Goal: Communication & Community: Answer question/provide support

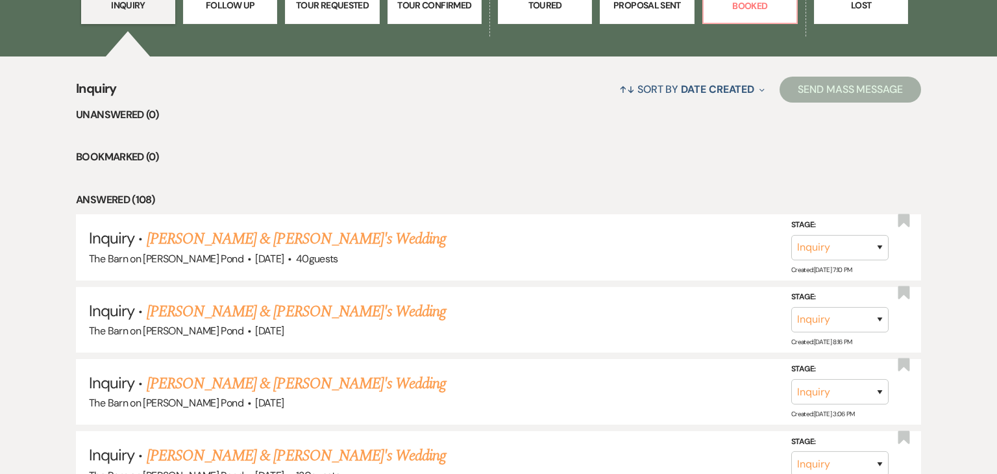
scroll to position [419, 0]
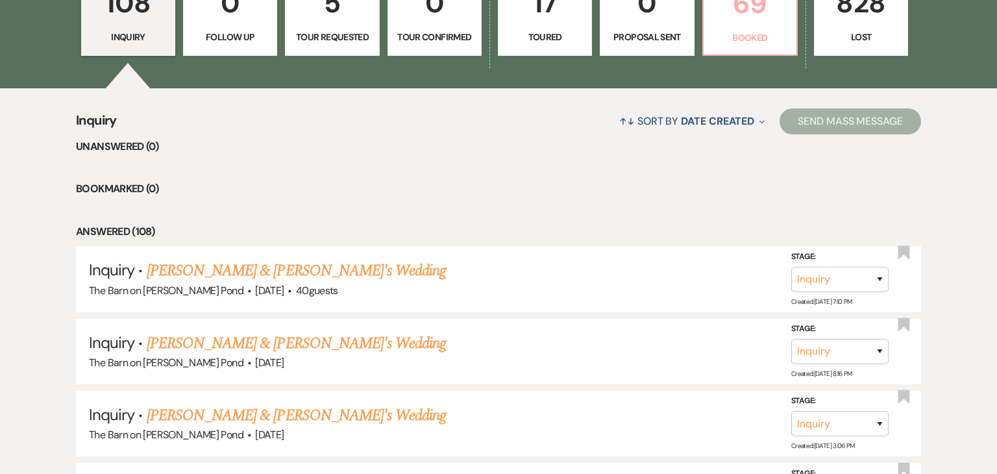
click at [753, 52] on link "69 Booked" at bounding box center [750, 13] width 95 height 84
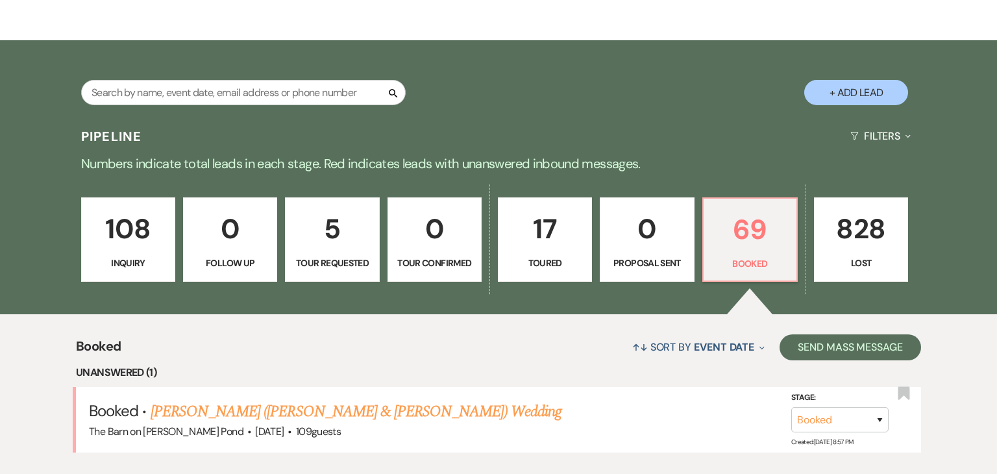
scroll to position [419, 0]
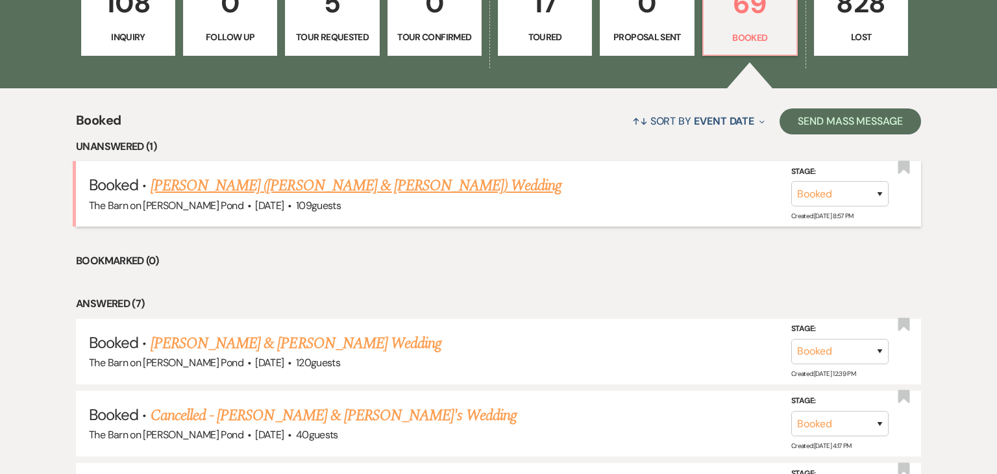
click at [242, 190] on link "[PERSON_NAME] ([PERSON_NAME] & [PERSON_NAME]) Wedding" at bounding box center [356, 185] width 411 height 23
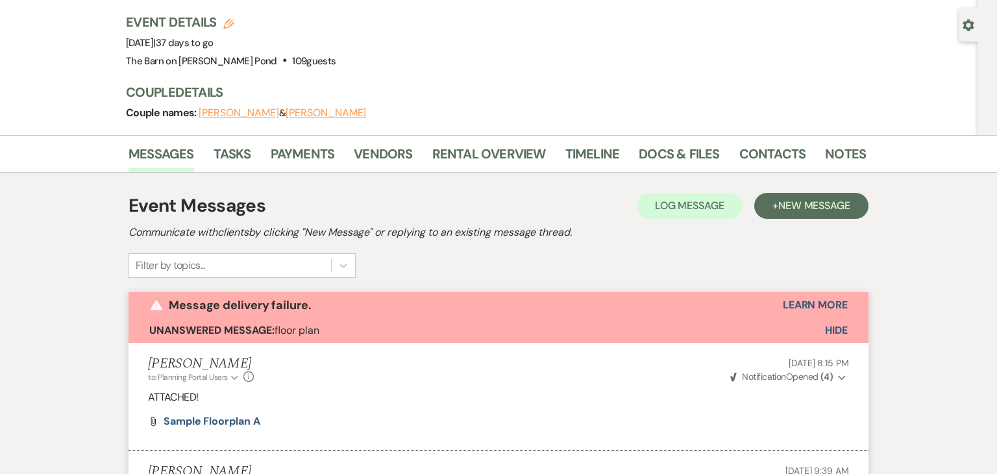
scroll to position [106, 0]
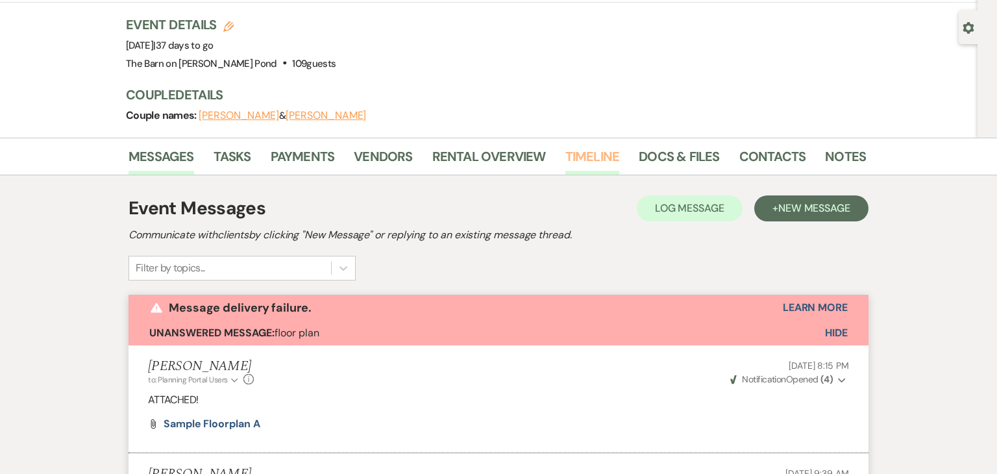
click at [573, 146] on link "Timeline" at bounding box center [593, 160] width 55 height 29
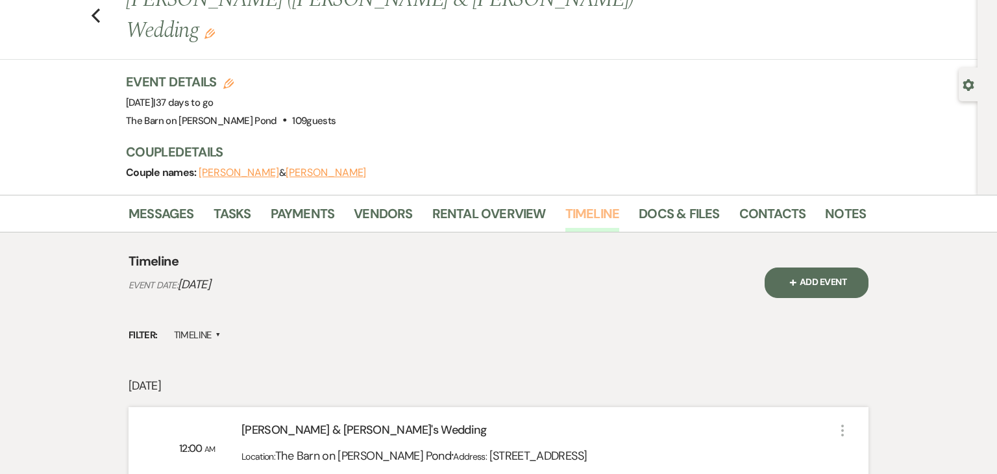
scroll to position [45, 0]
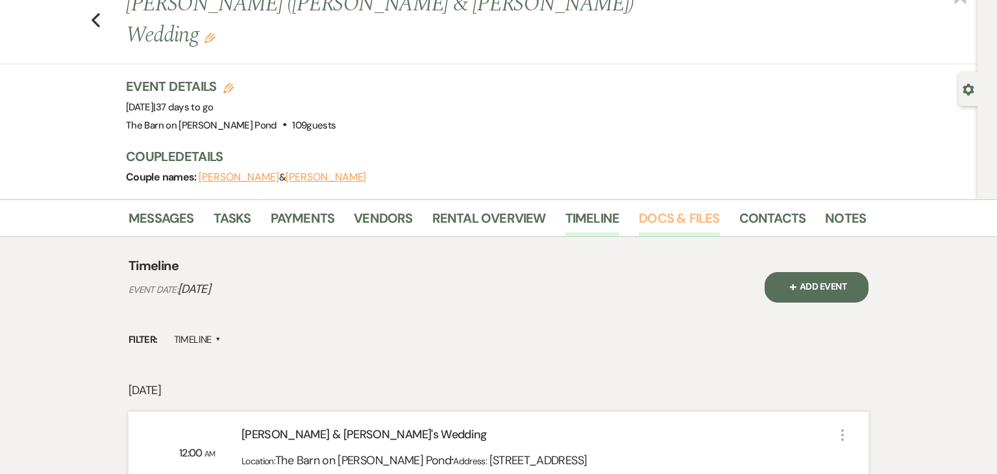
click at [659, 208] on link "Docs & Files" at bounding box center [679, 222] width 81 height 29
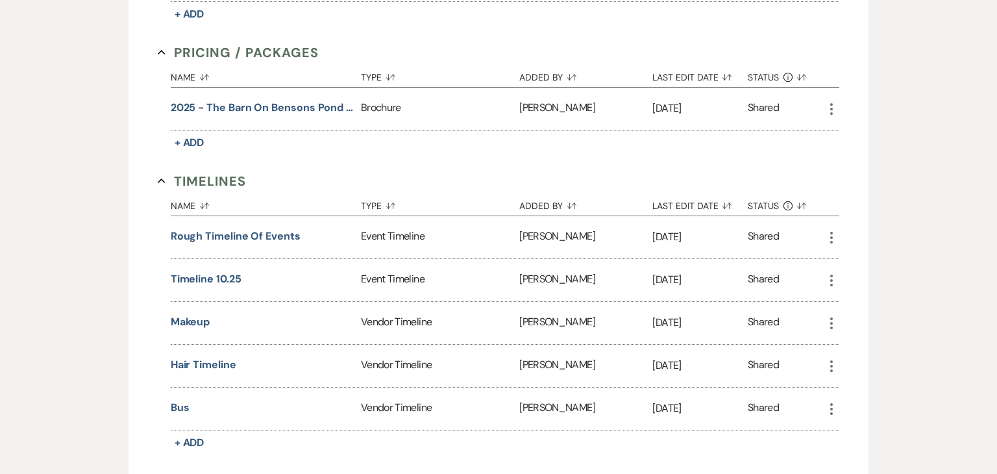
scroll to position [758, 0]
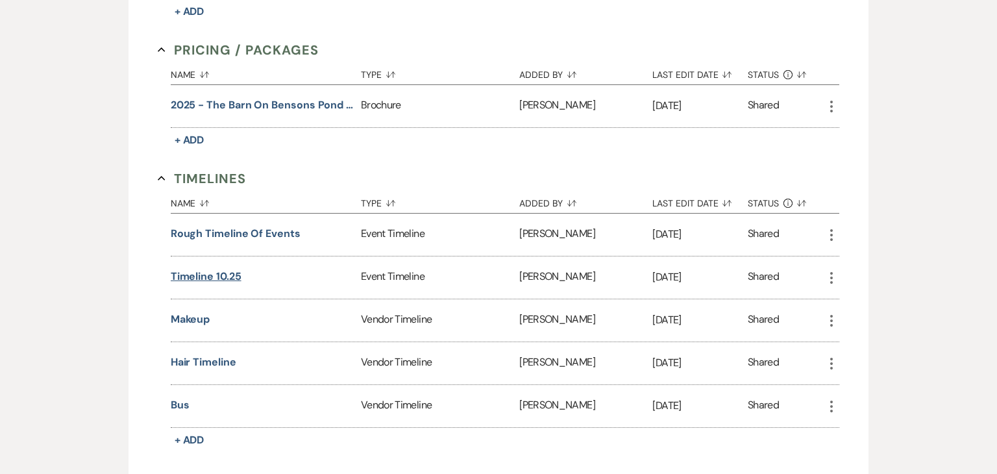
click at [225, 269] on button "timeline 10.25" at bounding box center [206, 277] width 71 height 16
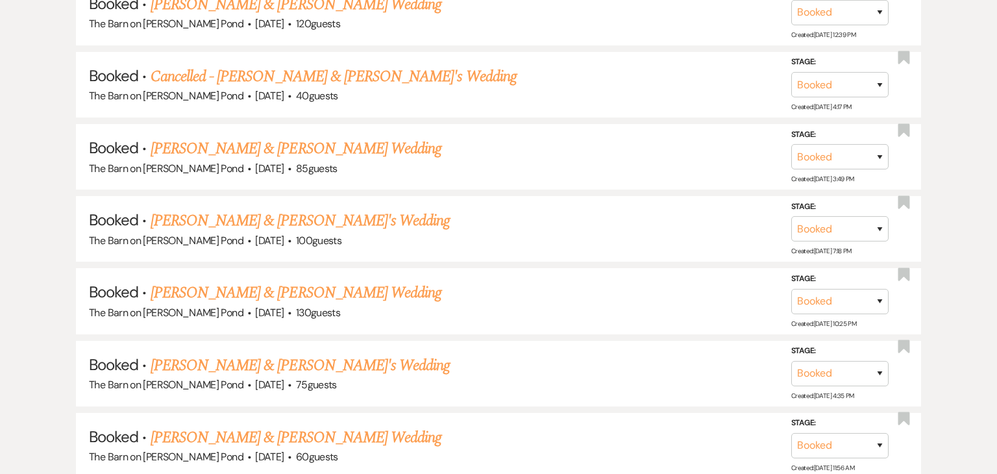
scroll to position [419, 0]
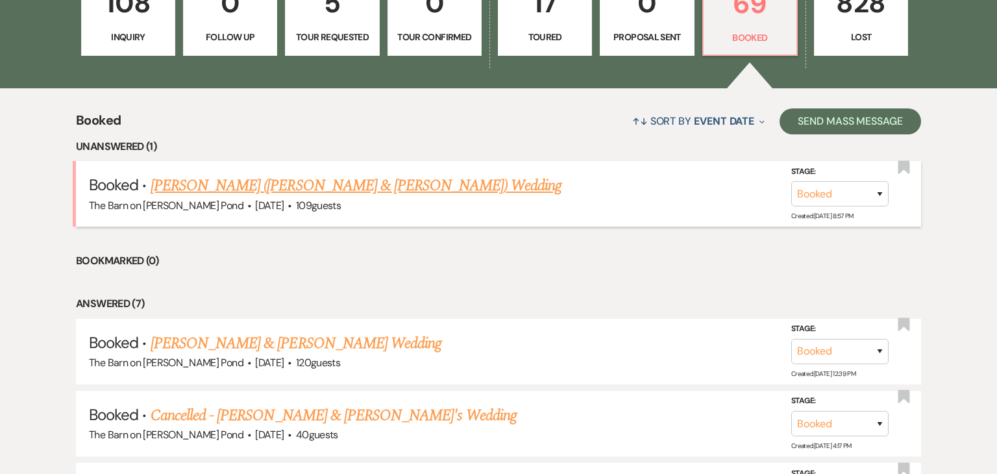
click at [256, 184] on link "[PERSON_NAME] ([PERSON_NAME] & [PERSON_NAME]) Wedding" at bounding box center [356, 185] width 411 height 23
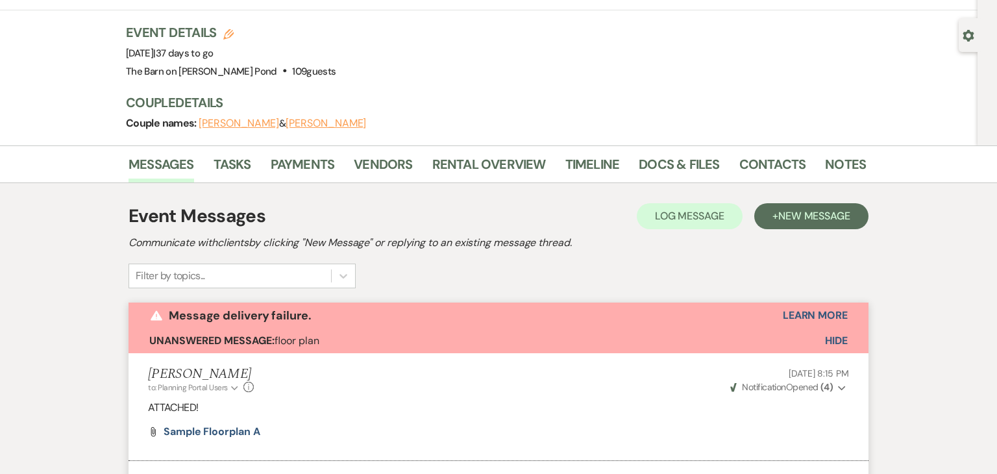
scroll to position [99, 0]
click at [652, 153] on link "Docs & Files" at bounding box center [679, 167] width 81 height 29
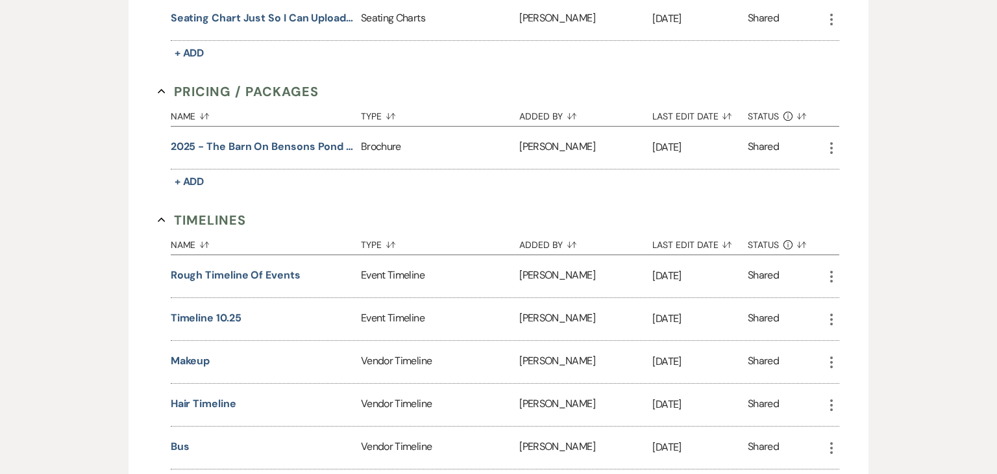
scroll to position [717, 0]
click at [199, 310] on button "timeline 10.25" at bounding box center [206, 318] width 71 height 16
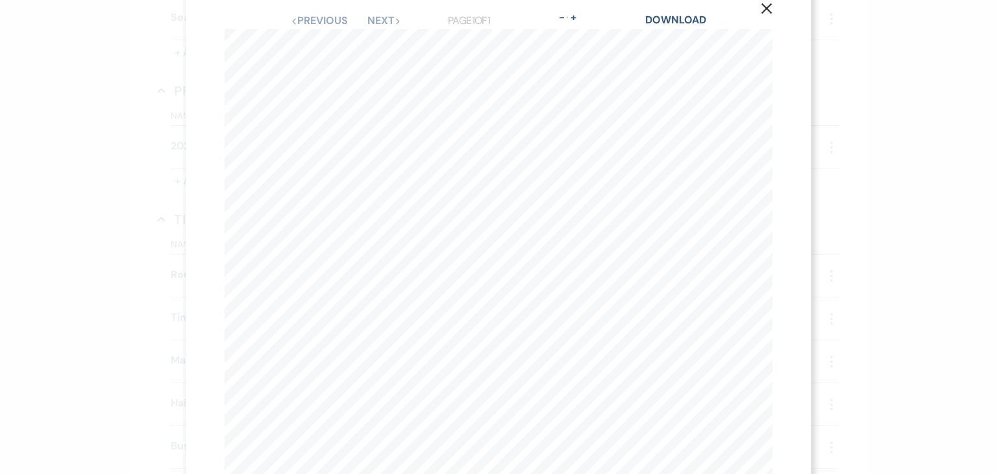
scroll to position [27, 0]
click at [764, 12] on icon "X" at bounding box center [767, 8] width 12 height 12
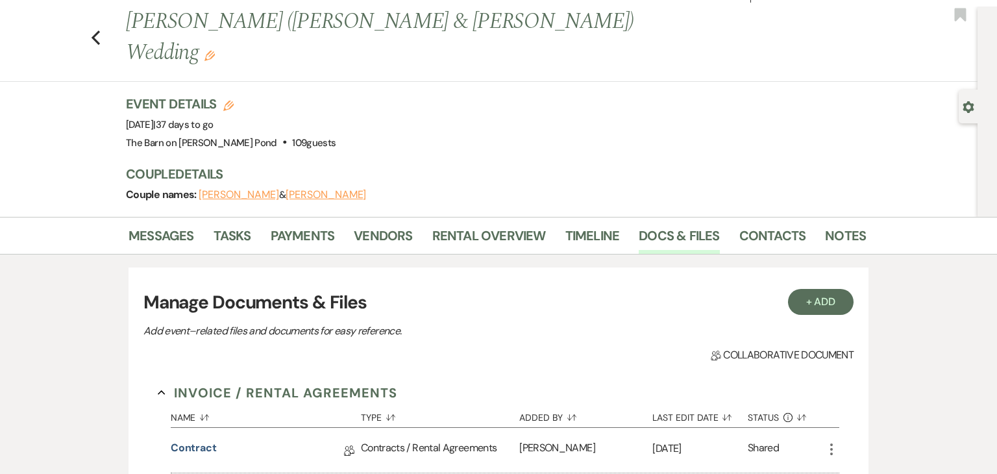
scroll to position [28, 0]
click at [164, 225] on link "Messages" at bounding box center [162, 239] width 66 height 29
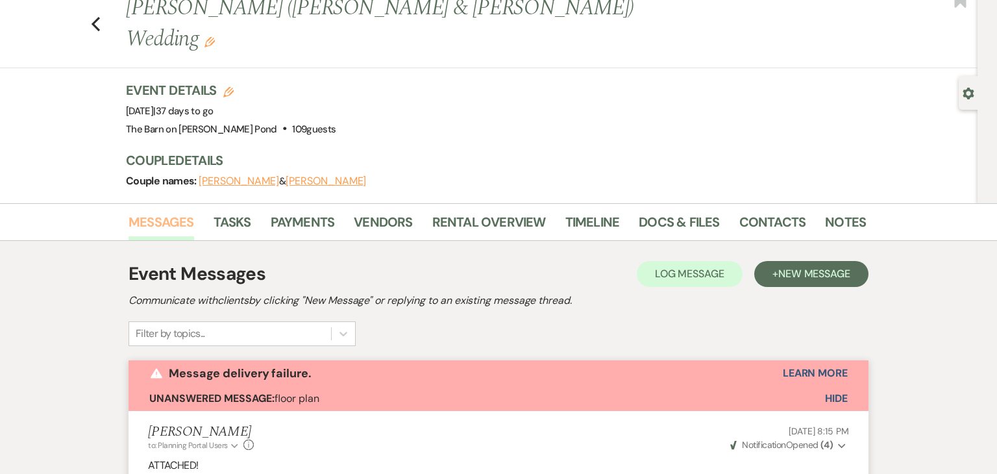
scroll to position [38, 0]
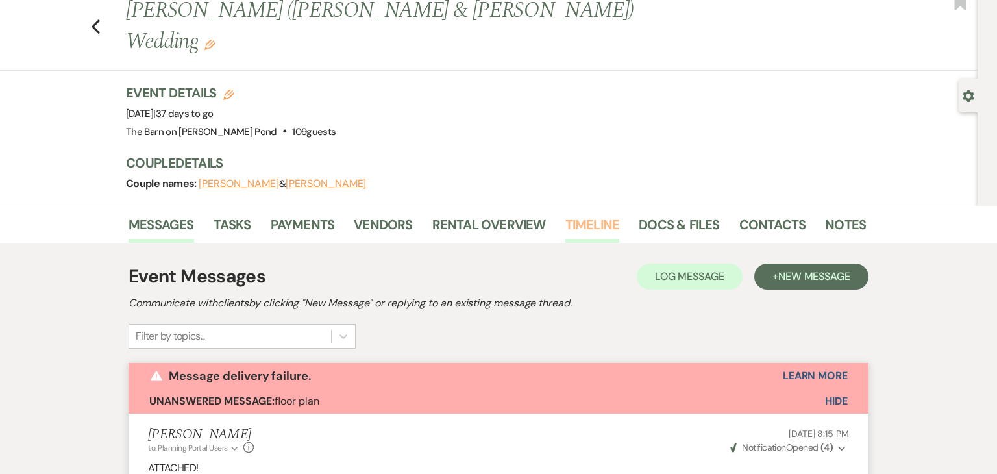
click at [586, 214] on link "Timeline" at bounding box center [593, 228] width 55 height 29
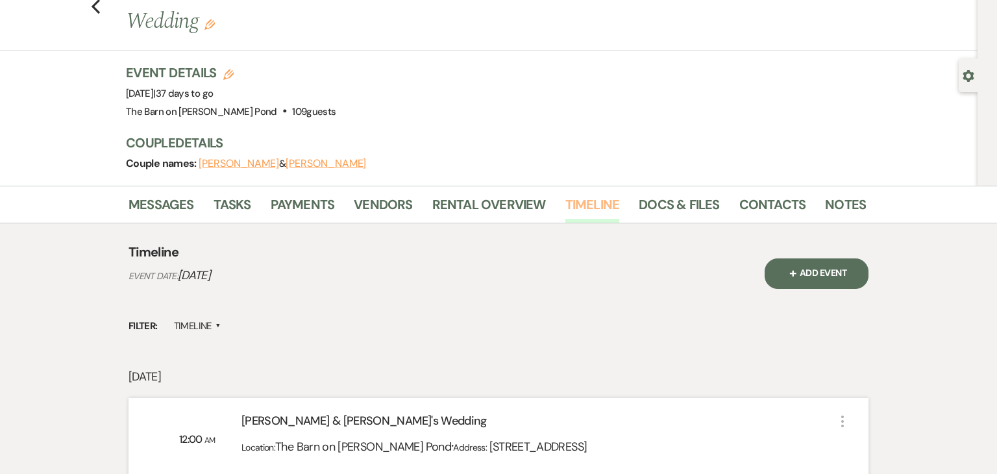
scroll to position [29, 0]
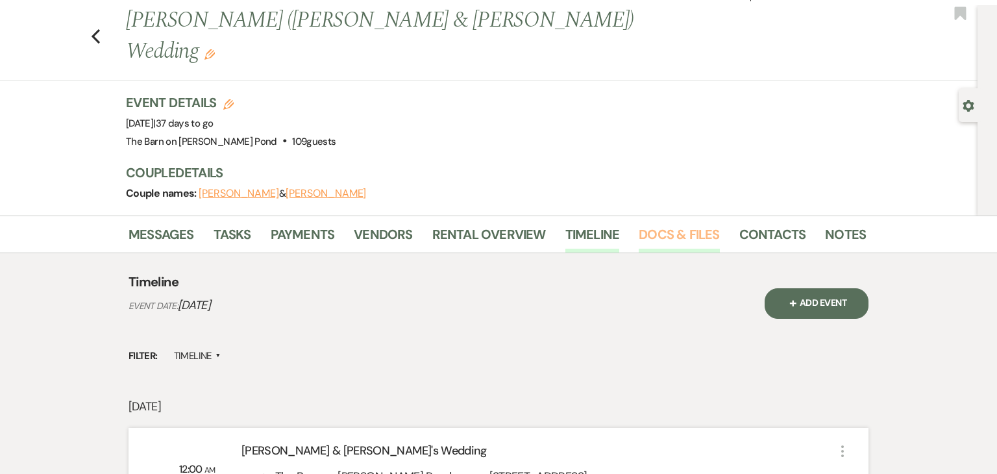
click at [643, 224] on link "Docs & Files" at bounding box center [679, 238] width 81 height 29
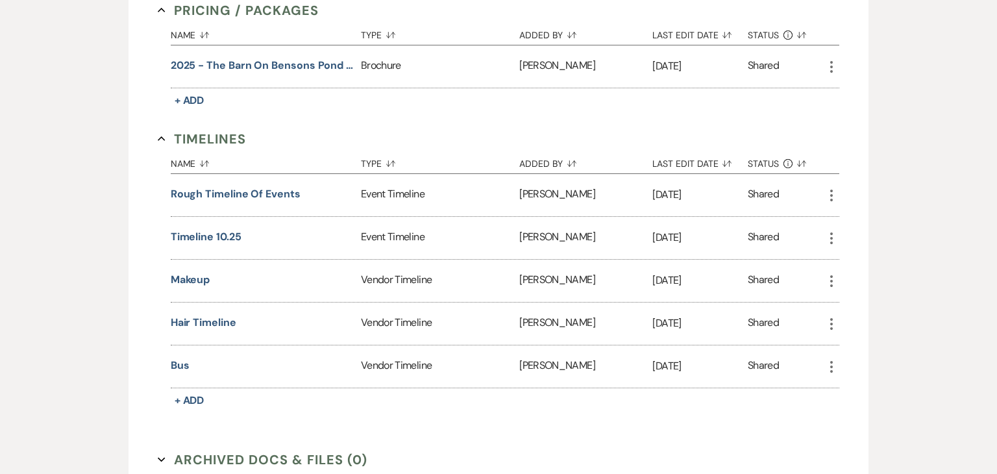
scroll to position [797, 0]
click at [234, 230] on button "timeline 10.25" at bounding box center [206, 238] width 71 height 16
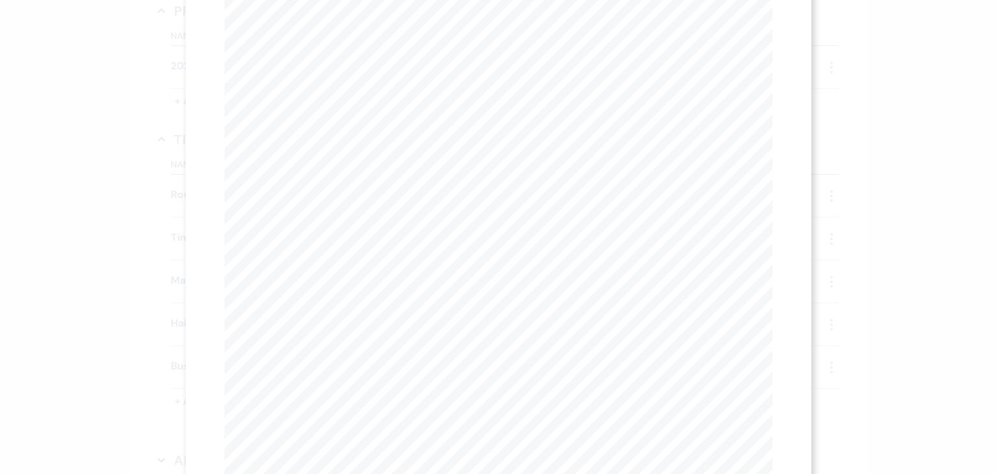
scroll to position [0, 0]
click at [765, 38] on icon "X" at bounding box center [767, 35] width 12 height 12
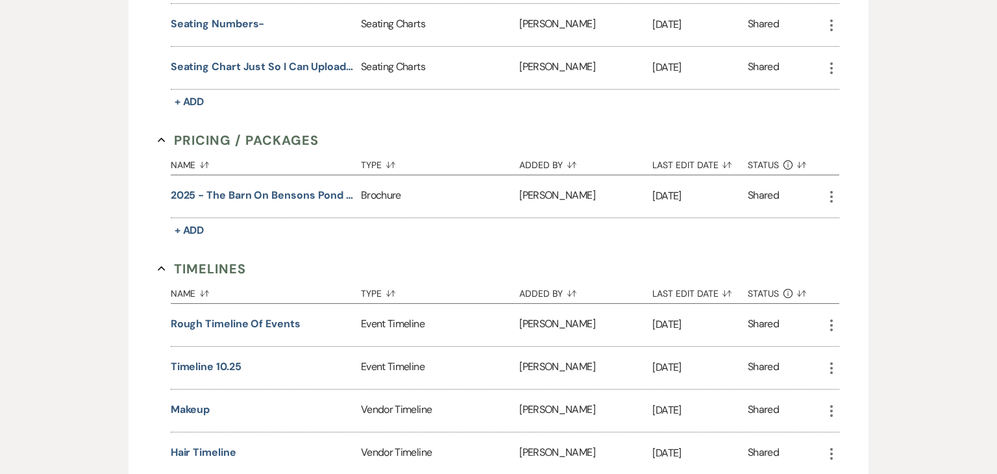
scroll to position [655, 0]
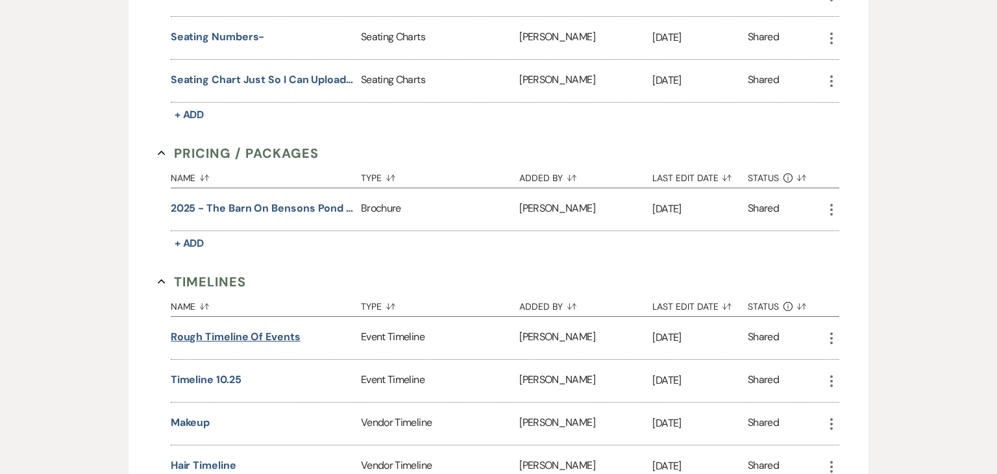
click at [242, 329] on button "Rough timeline of events" at bounding box center [236, 337] width 130 height 16
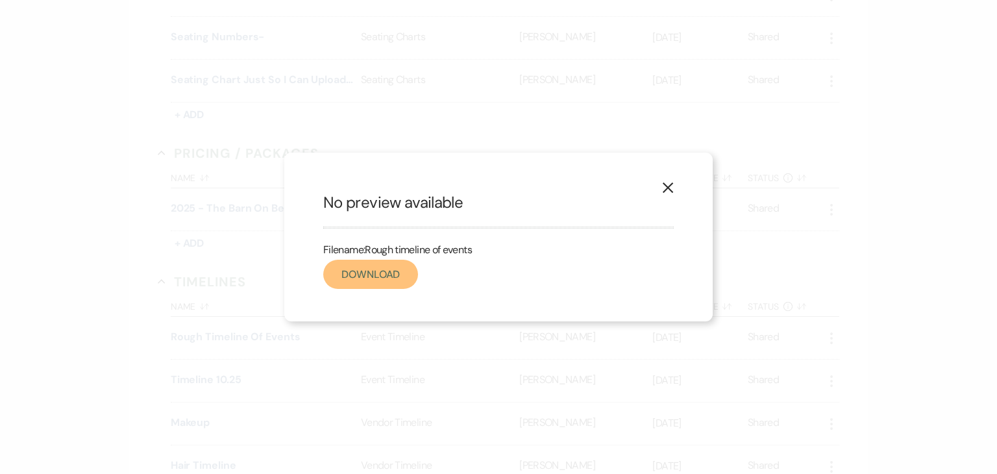
click at [367, 280] on link "Download" at bounding box center [370, 274] width 95 height 29
click at [671, 186] on icon "X" at bounding box center [668, 188] width 12 height 12
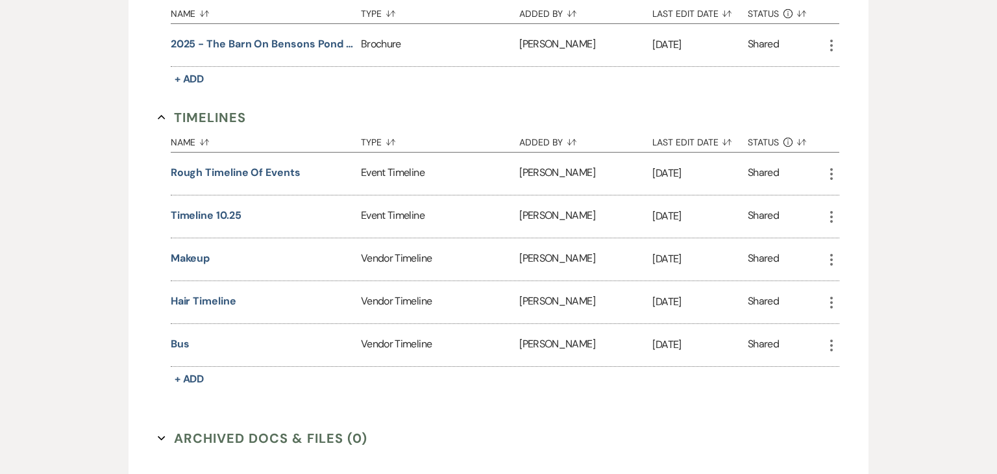
scroll to position [828, 0]
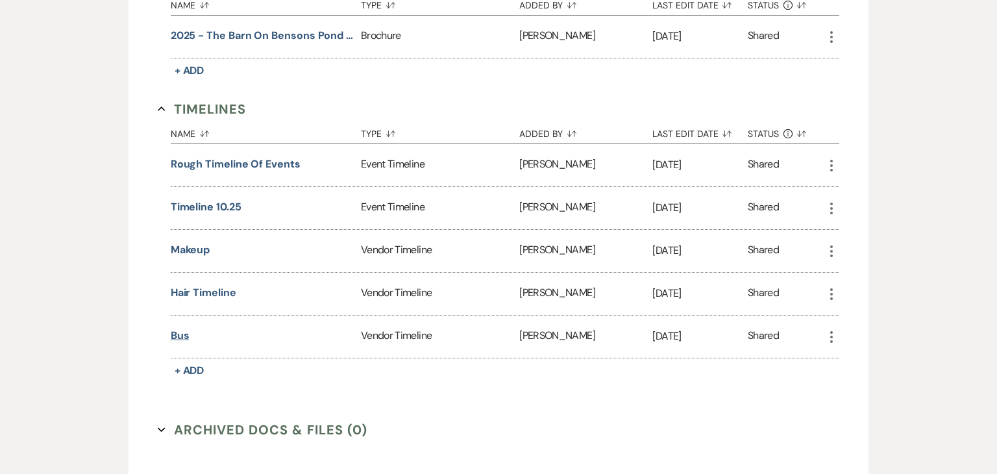
click at [184, 328] on button "Bus" at bounding box center [180, 336] width 19 height 16
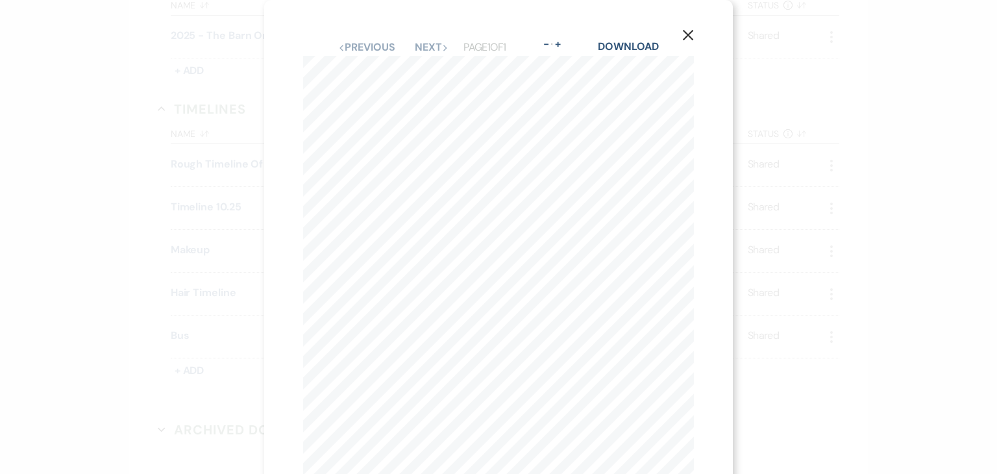
click at [690, 42] on button "X" at bounding box center [688, 34] width 19 height 23
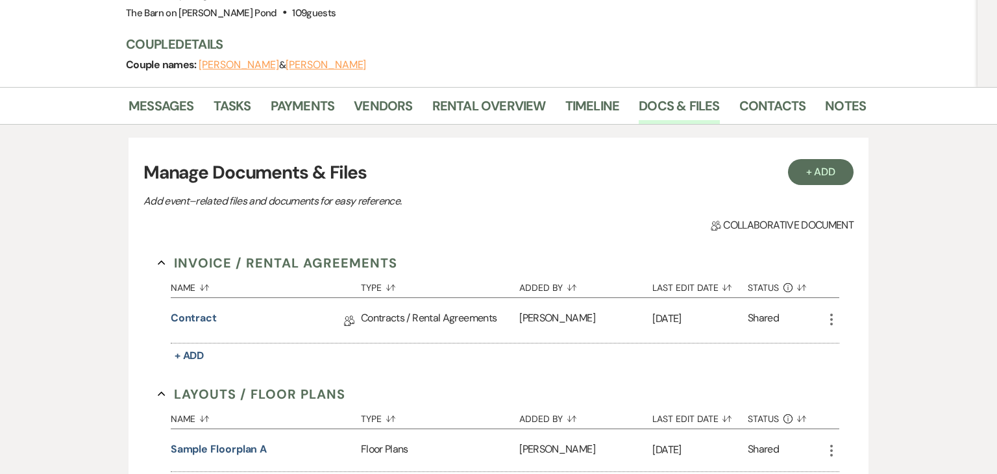
scroll to position [156, 0]
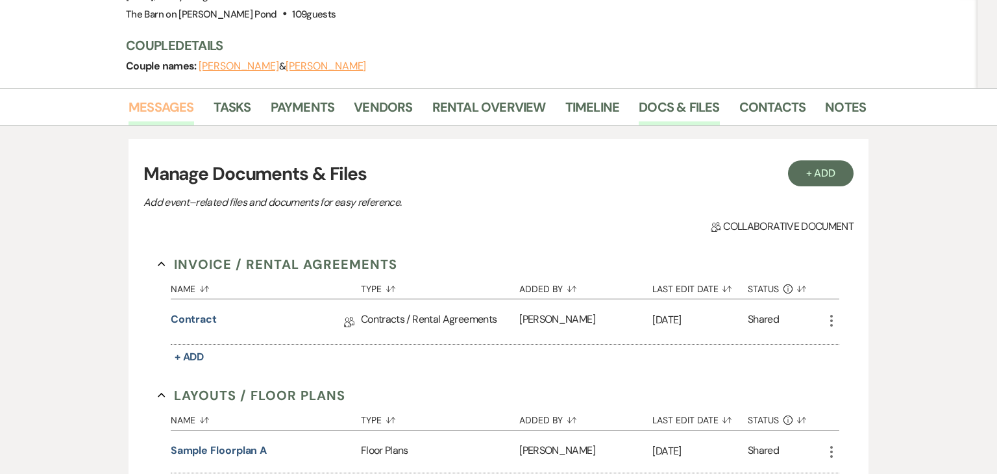
click at [190, 97] on link "Messages" at bounding box center [162, 111] width 66 height 29
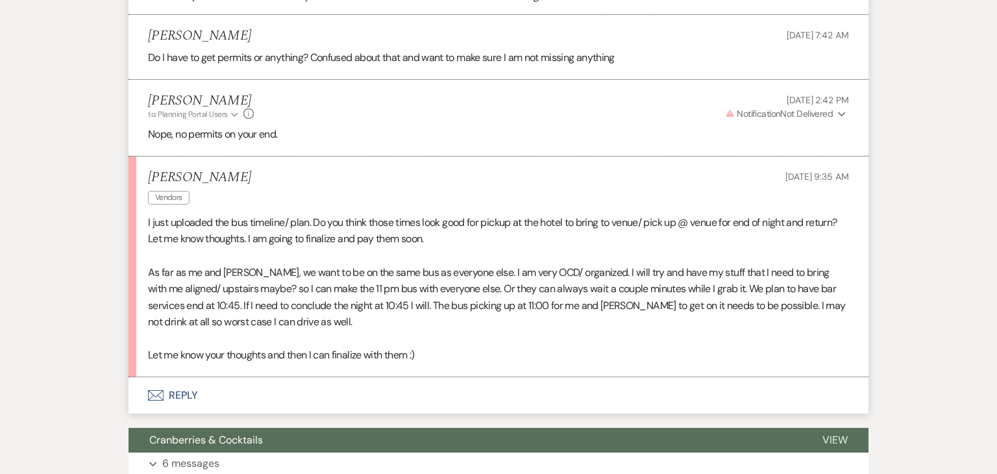
click at [314, 377] on button "Envelope Reply" at bounding box center [499, 395] width 740 height 36
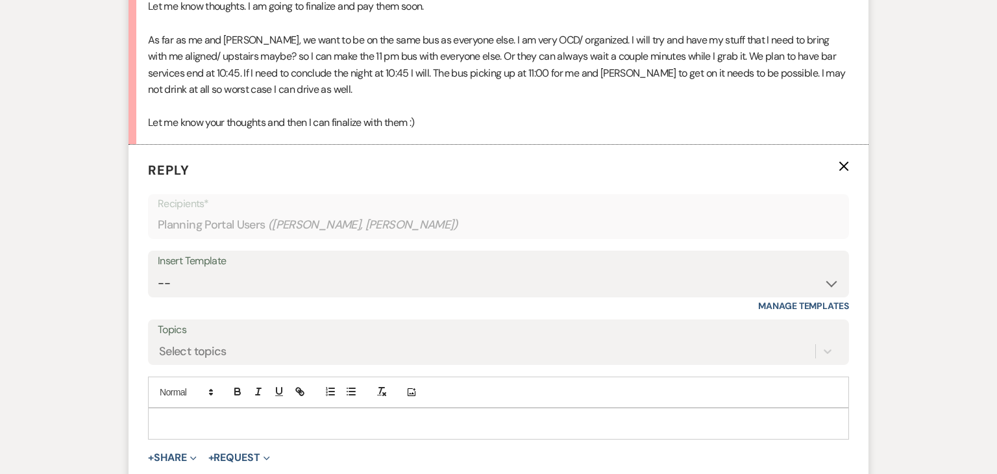
scroll to position [948, 0]
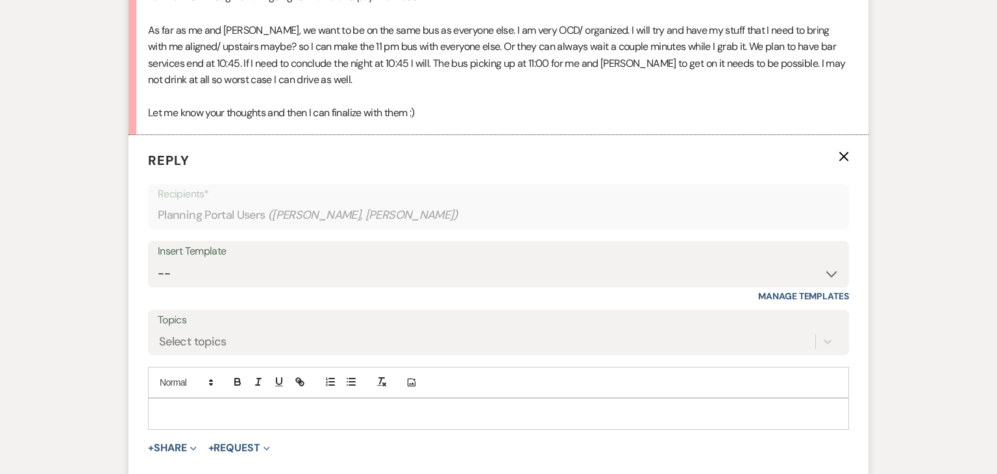
click at [367, 399] on div at bounding box center [499, 414] width 700 height 30
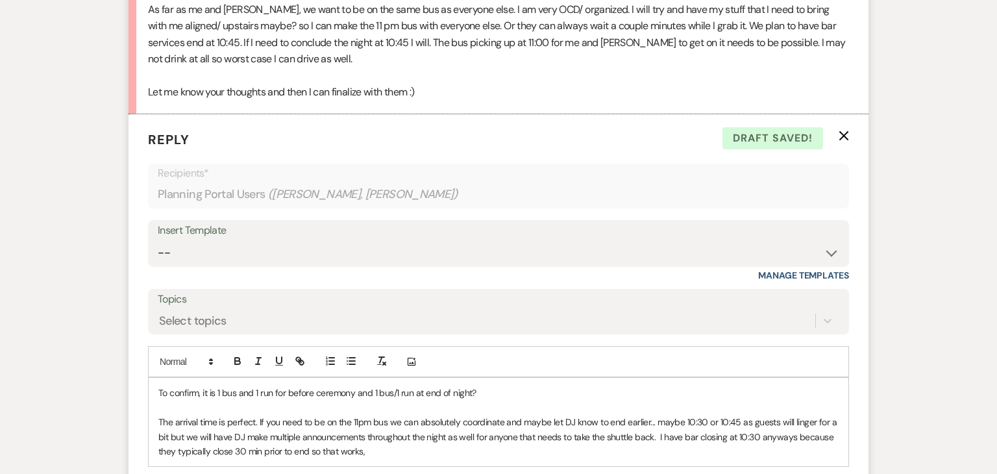
scroll to position [995, 0]
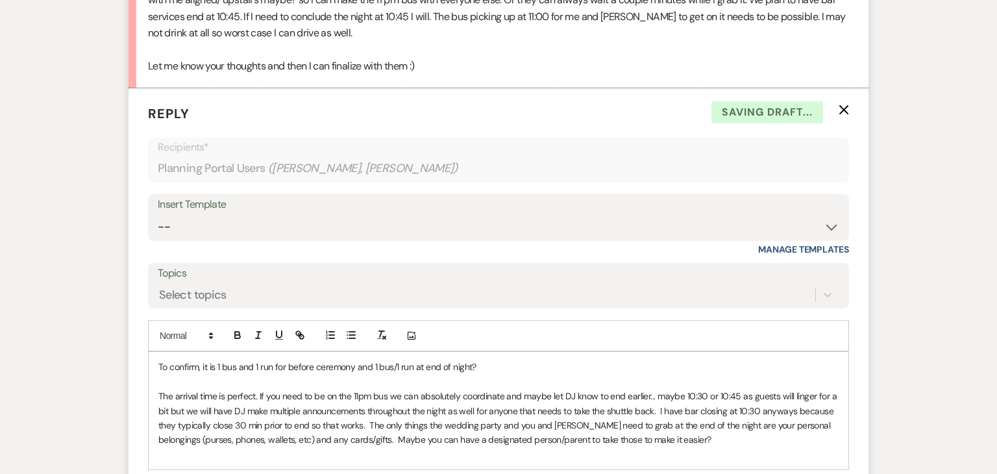
click at [508, 360] on p "To confirm, it is 1 bus and 1 run for before ceremony and 1 bus/1 run at end of…" at bounding box center [498, 367] width 680 height 14
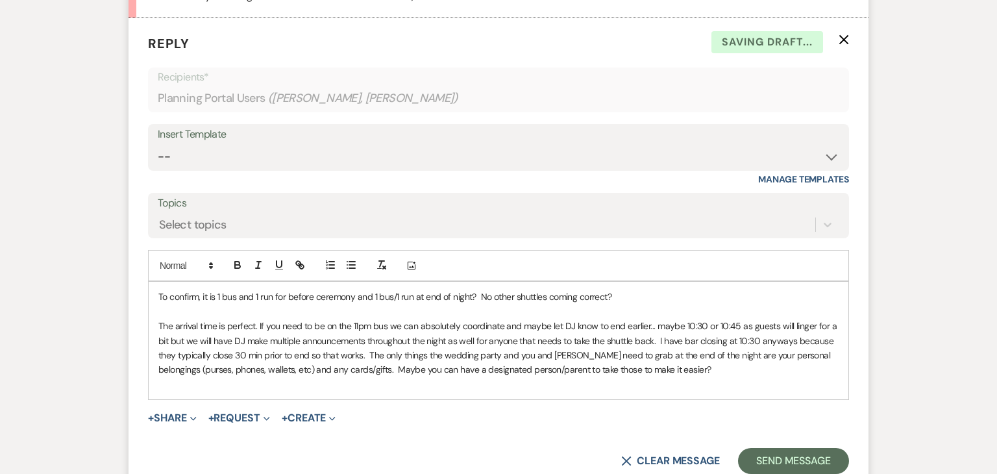
scroll to position [1065, 0]
click at [756, 447] on button "Send Message" at bounding box center [793, 460] width 111 height 26
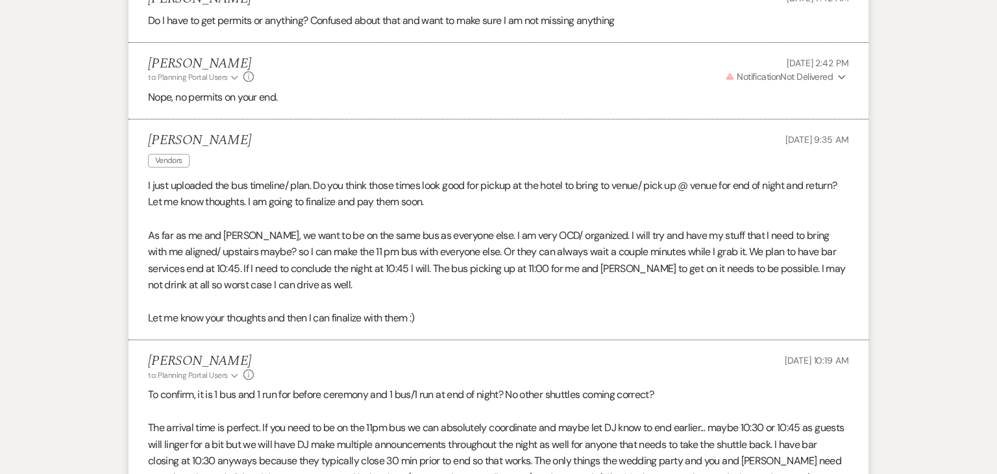
scroll to position [745, 0]
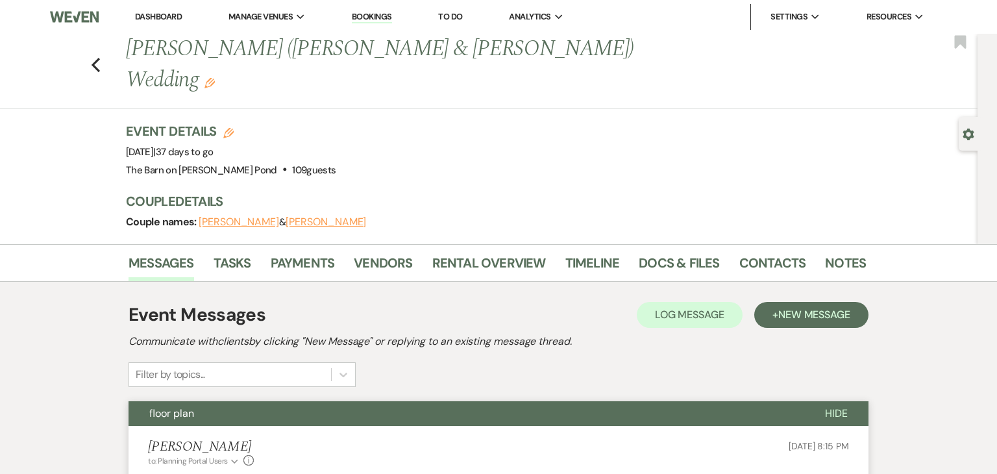
click at [436, 426] on li "[PERSON_NAME] to: Planning Portal Users Expand Info [DATE] 8:15 PM ATTACHED! At…" at bounding box center [499, 479] width 740 height 107
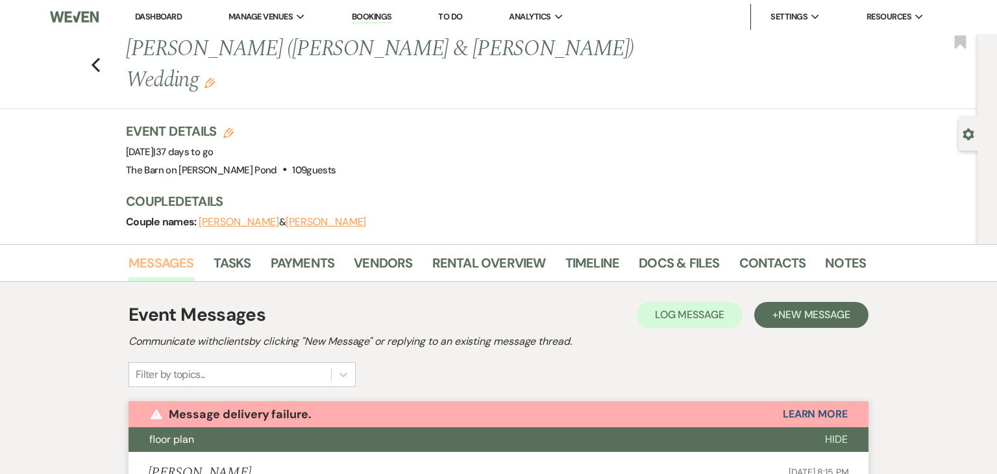
click at [141, 253] on link "Messages" at bounding box center [162, 267] width 66 height 29
click at [93, 58] on use "button" at bounding box center [96, 65] width 8 height 14
